Goal: Check status: Check status

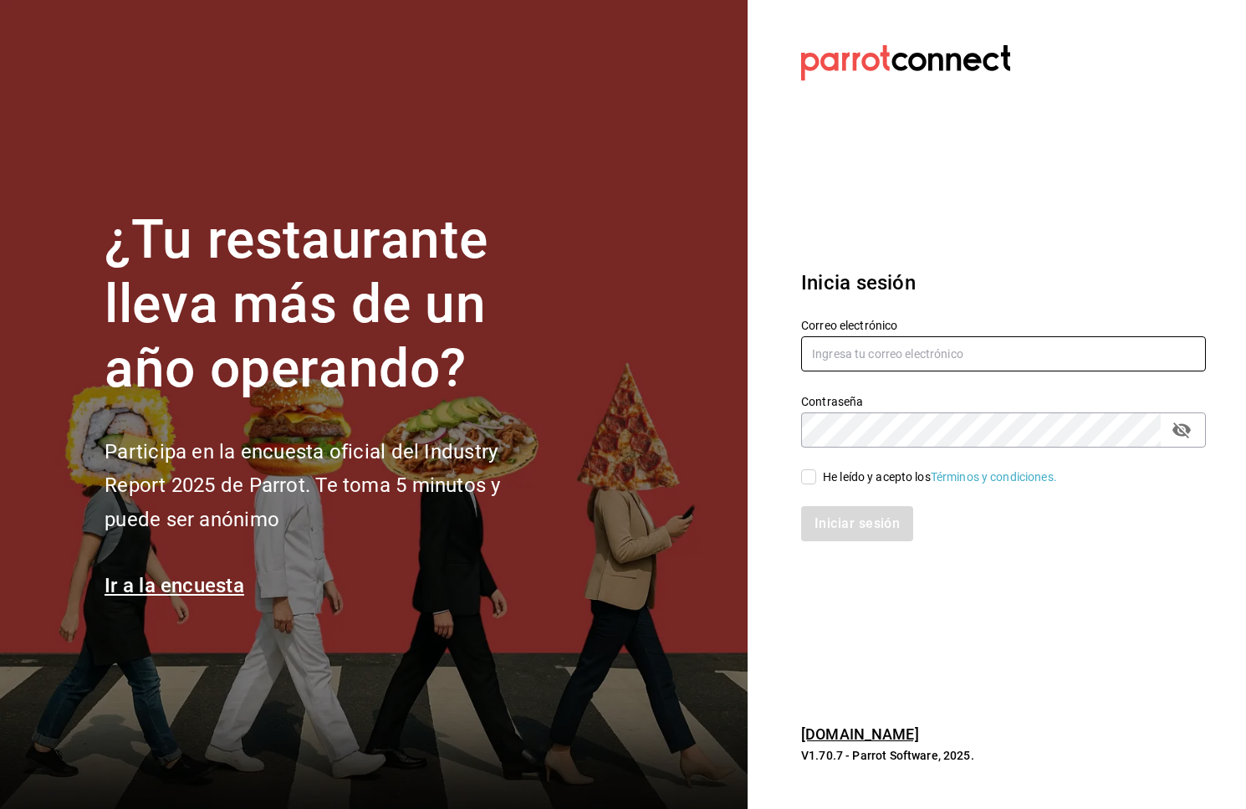
click at [833, 355] on input "text" at bounding box center [1003, 353] width 405 height 35
click at [868, 360] on input "text" at bounding box center [1003, 353] width 405 height 35
type input "[EMAIL_ADDRESS][DOMAIN_NAME]"
click at [821, 467] on div "He leído y acepto los Términos y condiciones." at bounding box center [993, 466] width 425 height 38
click at [812, 474] on input "He leído y acepto los Términos y condiciones." at bounding box center [808, 476] width 15 height 15
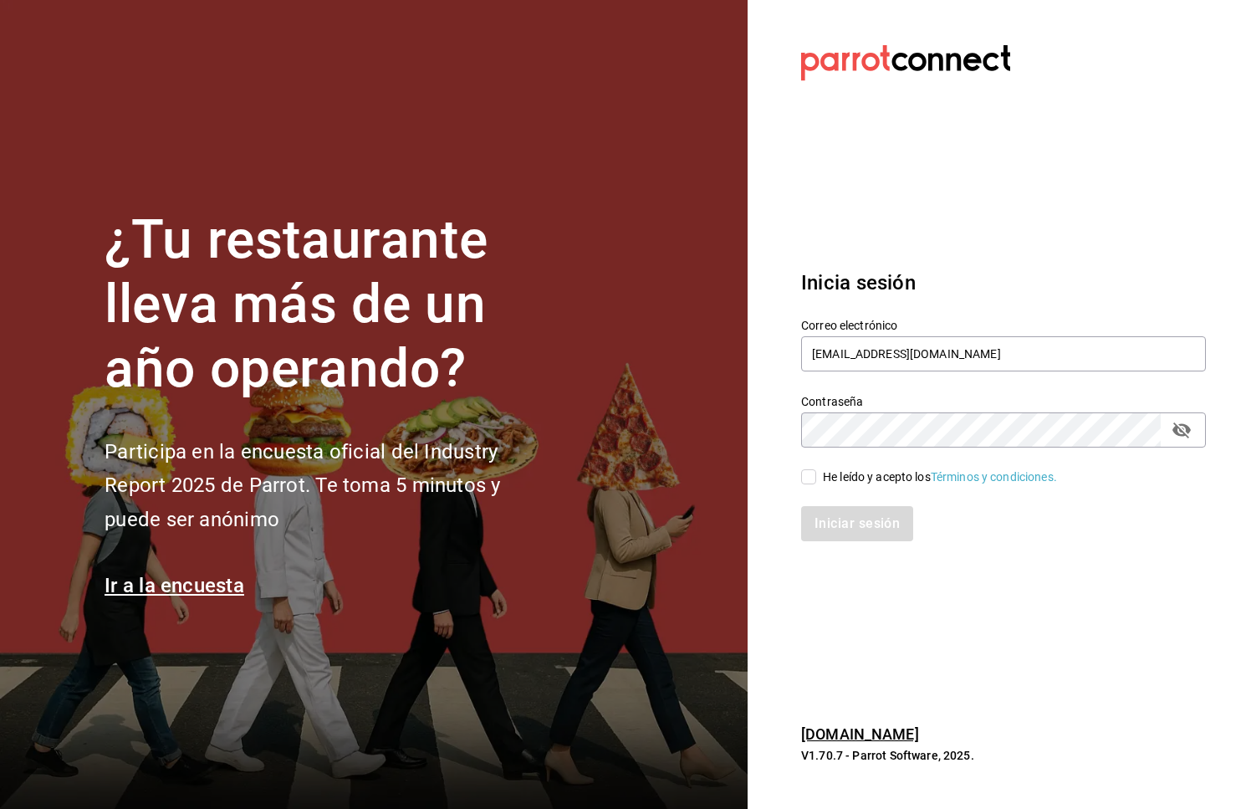
checkbox input "true"
click at [835, 519] on button "Iniciar sesión" at bounding box center [858, 523] width 114 height 35
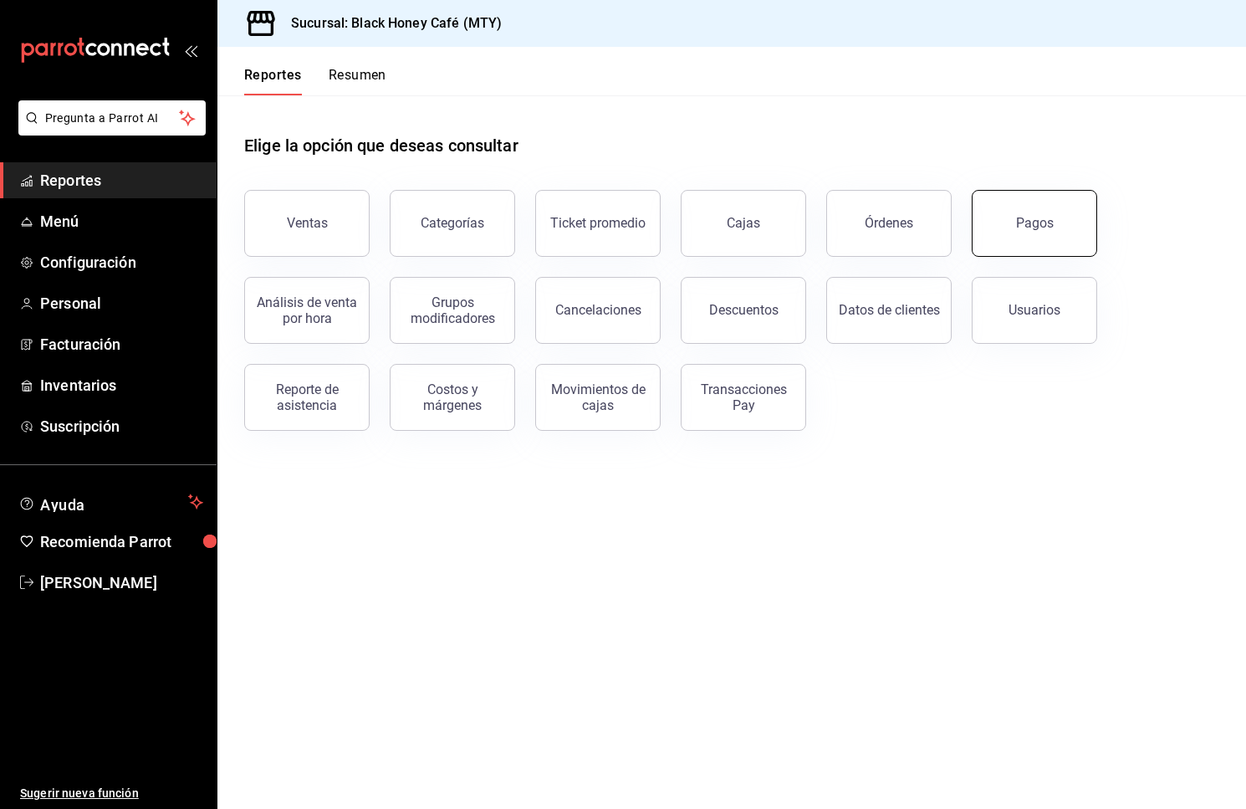
click at [1050, 205] on button "Pagos" at bounding box center [1034, 223] width 125 height 67
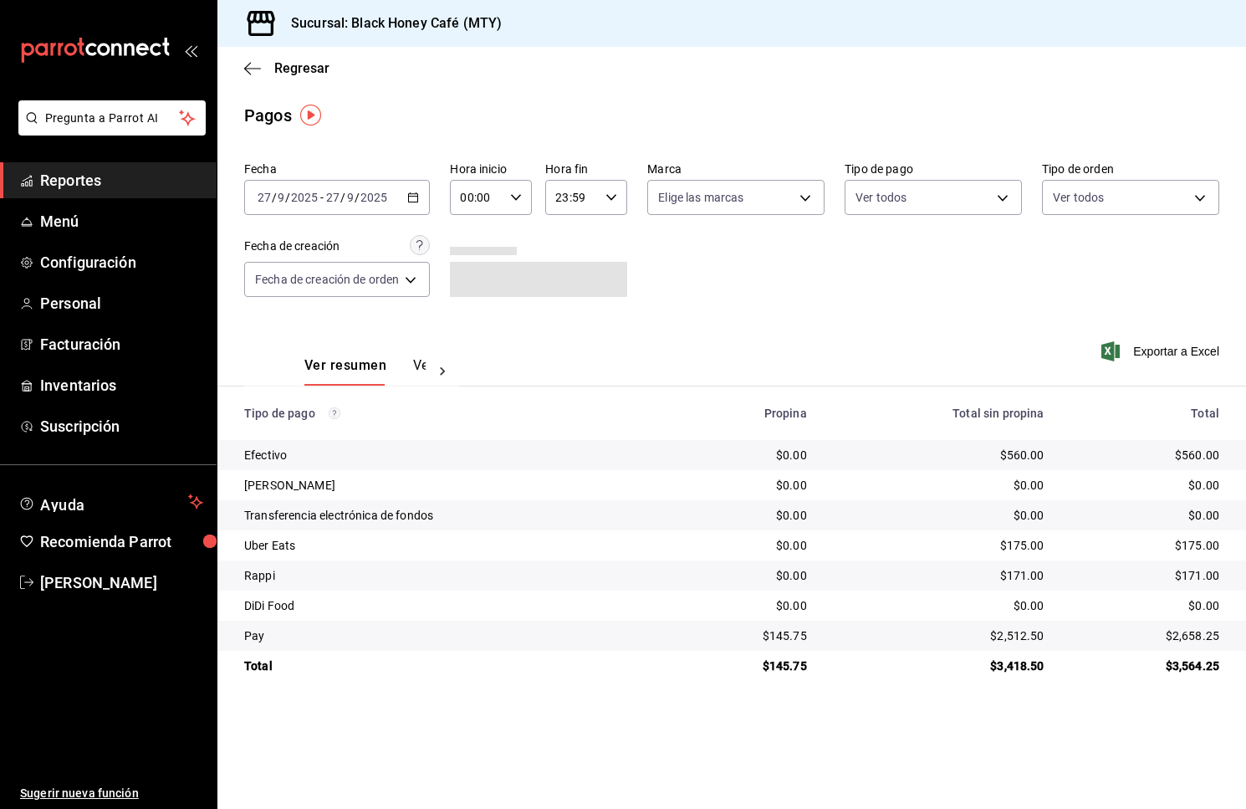
click at [380, 210] on div "2025-09-27 27 / 9 / 2025 - 2025-09-27 27 / 9 / 2025" at bounding box center [337, 197] width 186 height 35
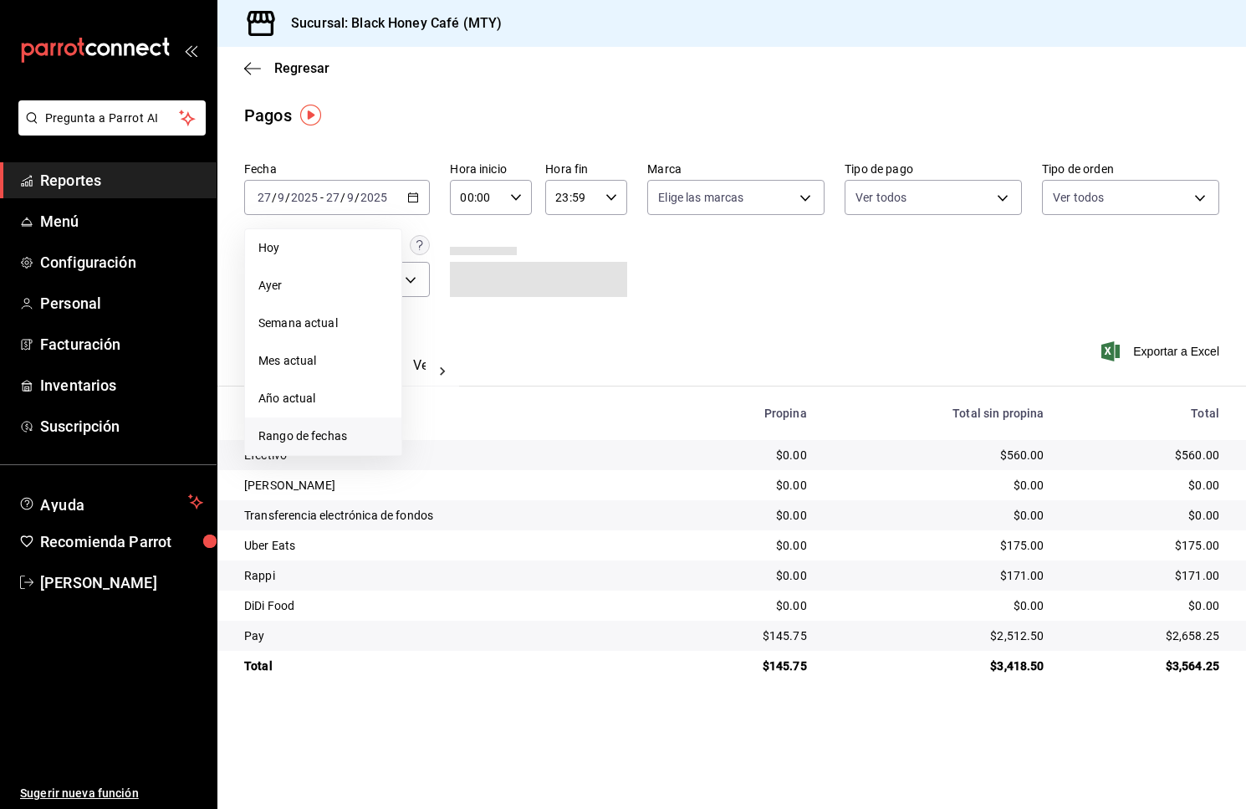
click at [325, 420] on li "Rango de fechas" at bounding box center [323, 436] width 156 height 38
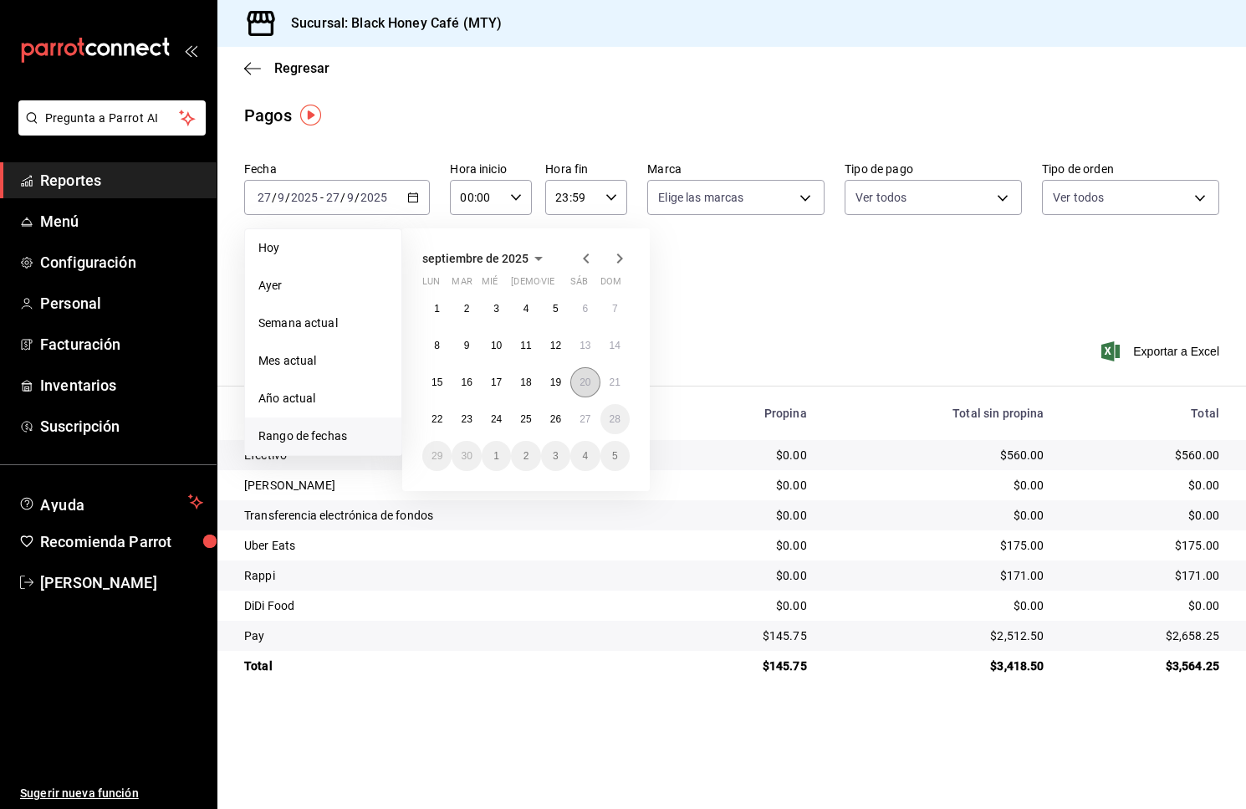
click at [585, 377] on abbr "20" at bounding box center [585, 382] width 11 height 12
click at [558, 405] on button "26" at bounding box center [555, 419] width 29 height 30
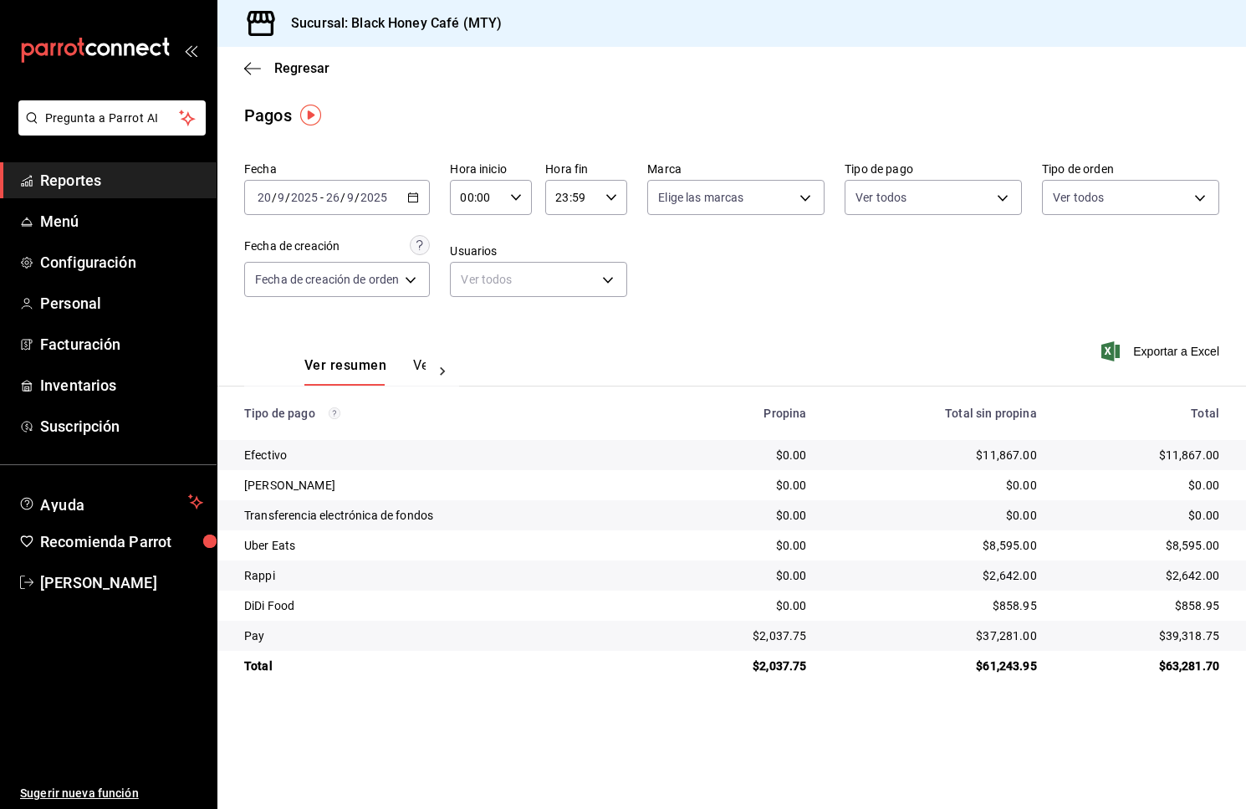
click at [378, 186] on div "2025-09-20 20 / 9 / 2025 - 2025-09-26 26 / 9 / 2025" at bounding box center [337, 197] width 186 height 35
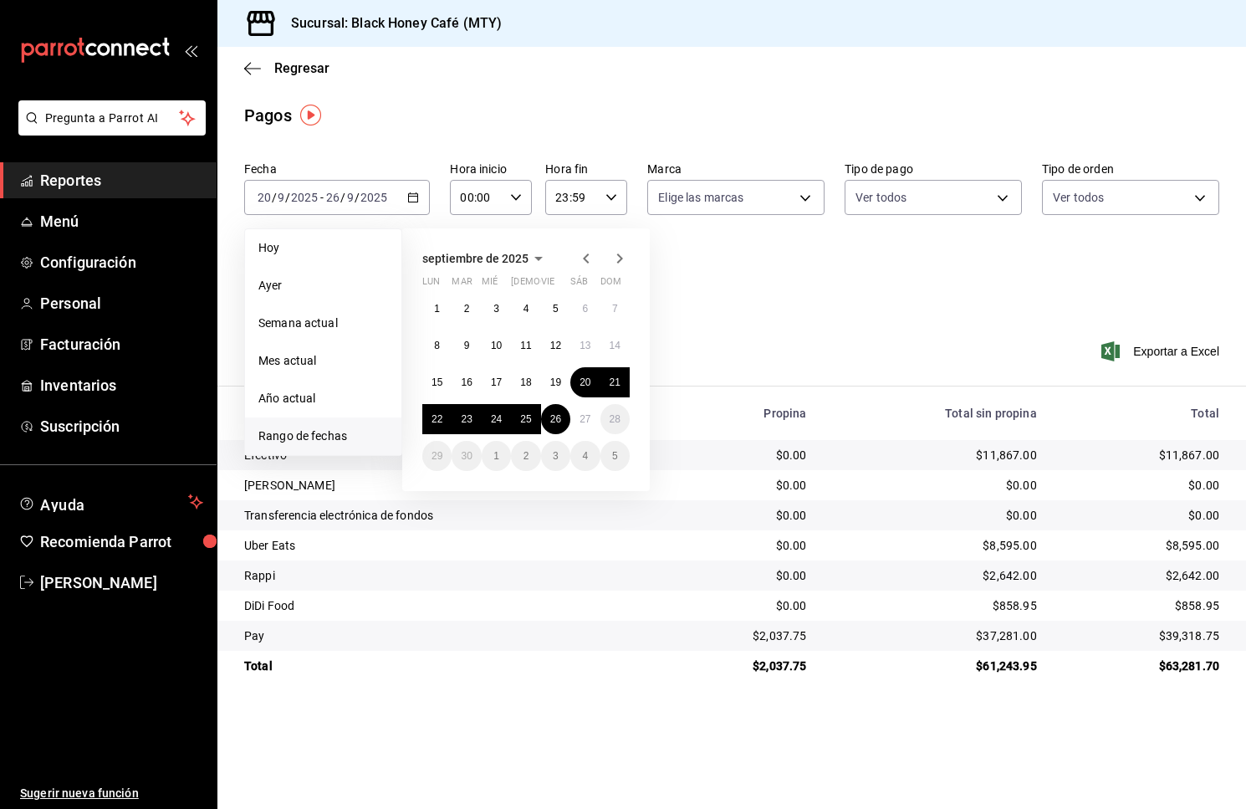
click at [758, 345] on div "Ver resumen Ver pagos Exportar a Excel" at bounding box center [731, 361] width 1029 height 89
